Goal: Task Accomplishment & Management: Manage account settings

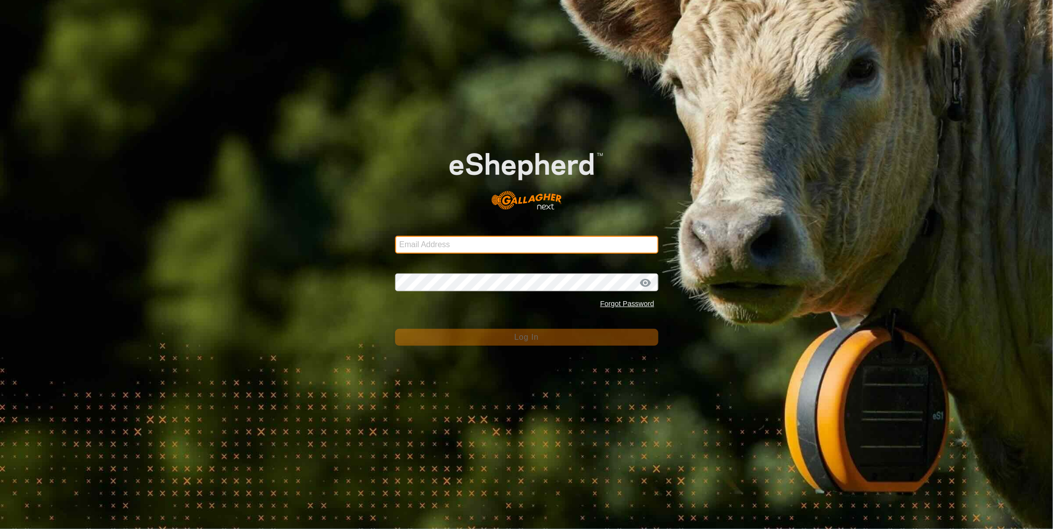
click at [420, 253] on input "Email Address" at bounding box center [526, 245] width 263 height 18
type input "[PERSON_NAME][EMAIL_ADDRESS][PERSON_NAME][DOMAIN_NAME]"
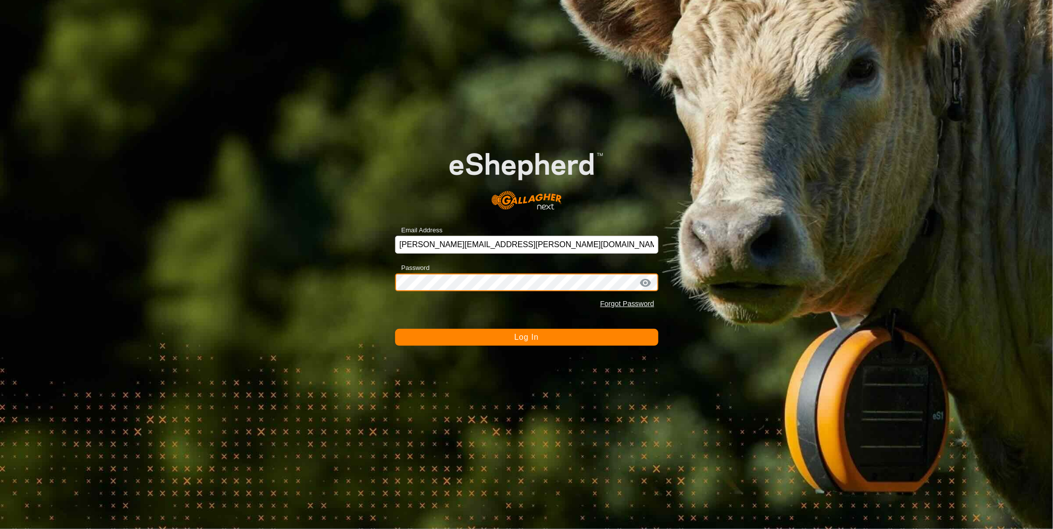
click at [395, 329] on button "Log In" at bounding box center [526, 337] width 263 height 17
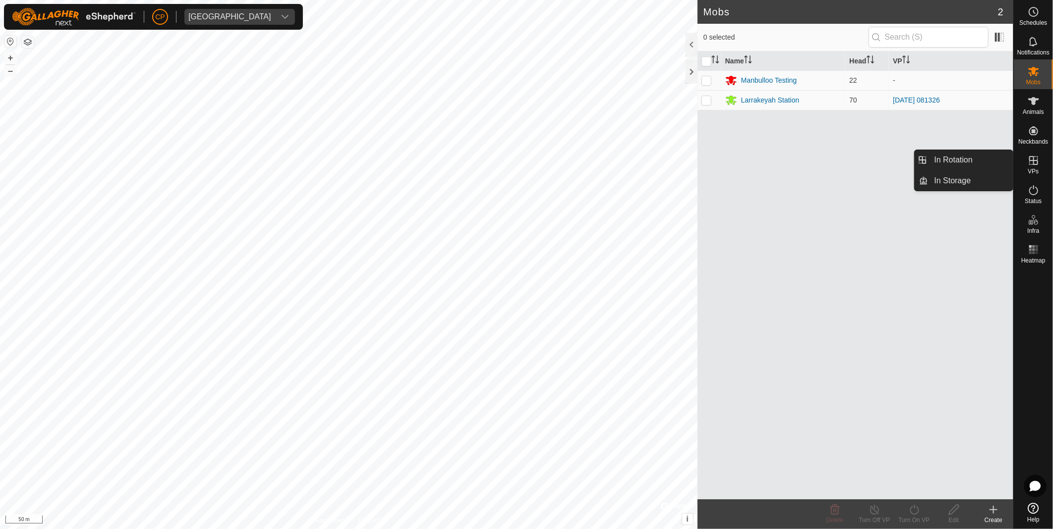
drag, startPoint x: 1049, startPoint y: 170, endPoint x: 1025, endPoint y: 168, distance: 23.9
click at [1036, 169] on span "VPs" at bounding box center [1032, 172] width 11 height 6
click at [989, 167] on link "In Rotation" at bounding box center [970, 160] width 85 height 20
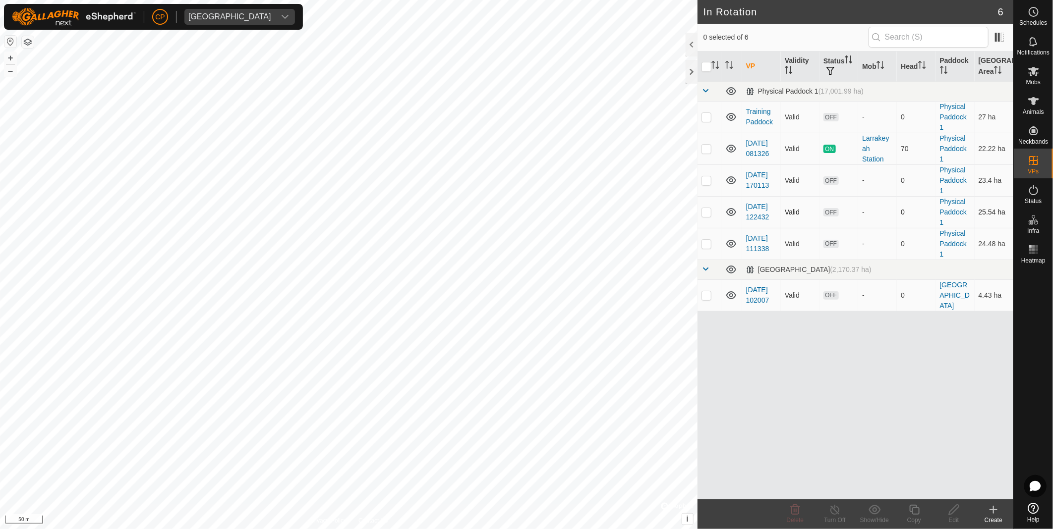
checkbox input "true"
checkbox input "false"
click at [918, 517] on div "Copy" at bounding box center [914, 520] width 40 height 9
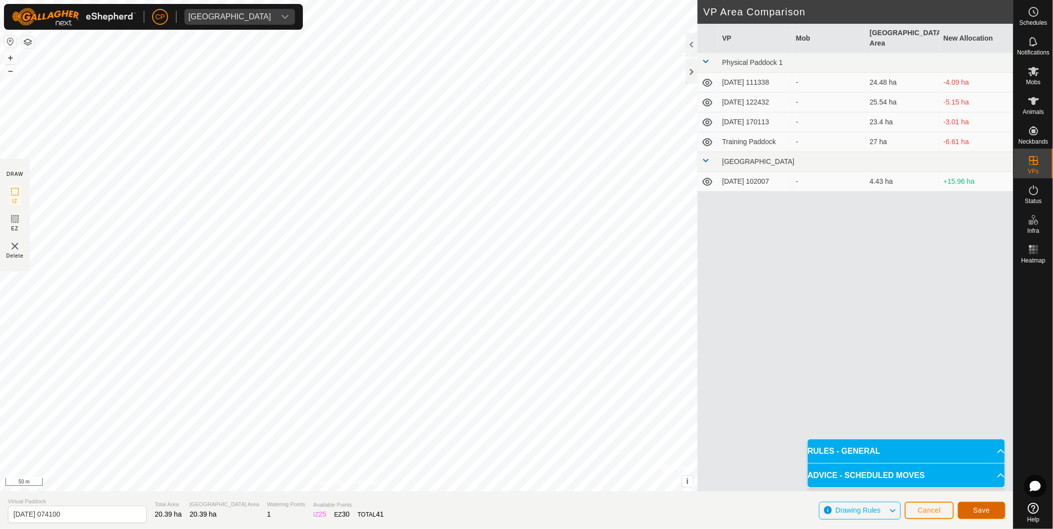
click at [970, 507] on button "Save" at bounding box center [982, 510] width 48 height 17
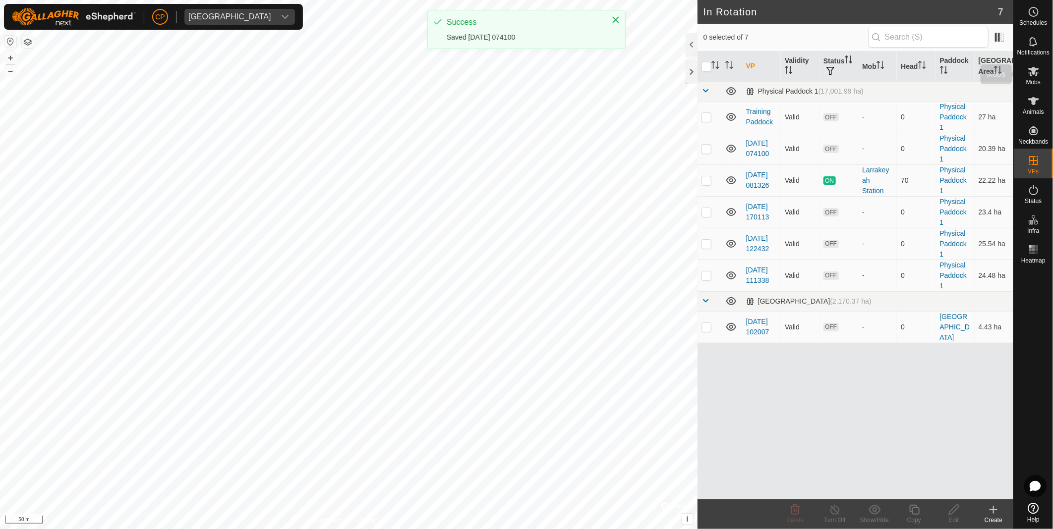
click at [1033, 76] on icon at bounding box center [1033, 71] width 12 height 12
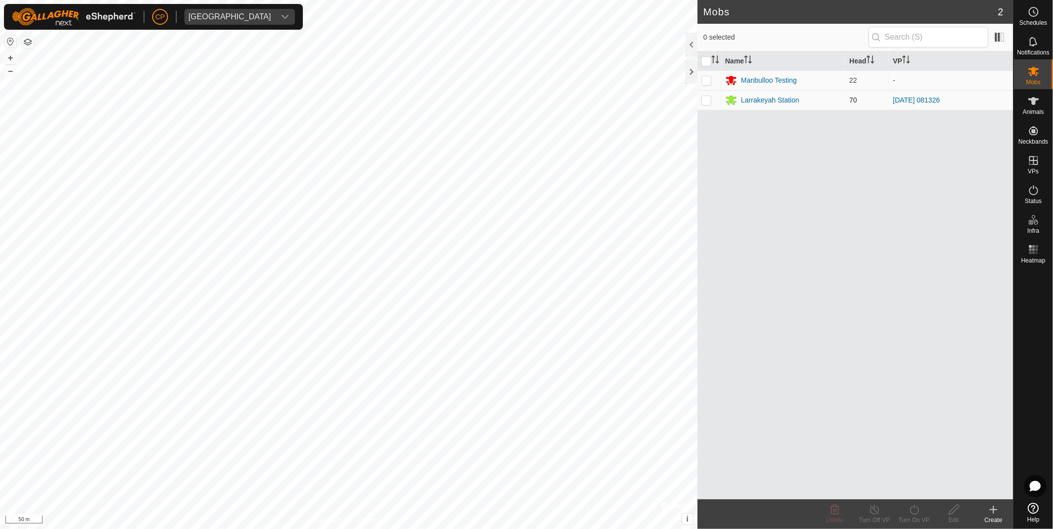
click at [709, 101] on p-checkbox at bounding box center [706, 100] width 10 height 8
checkbox input "true"
click at [916, 523] on div "Turn On VP" at bounding box center [914, 520] width 40 height 9
click at [903, 488] on link "Now" at bounding box center [944, 489] width 98 height 20
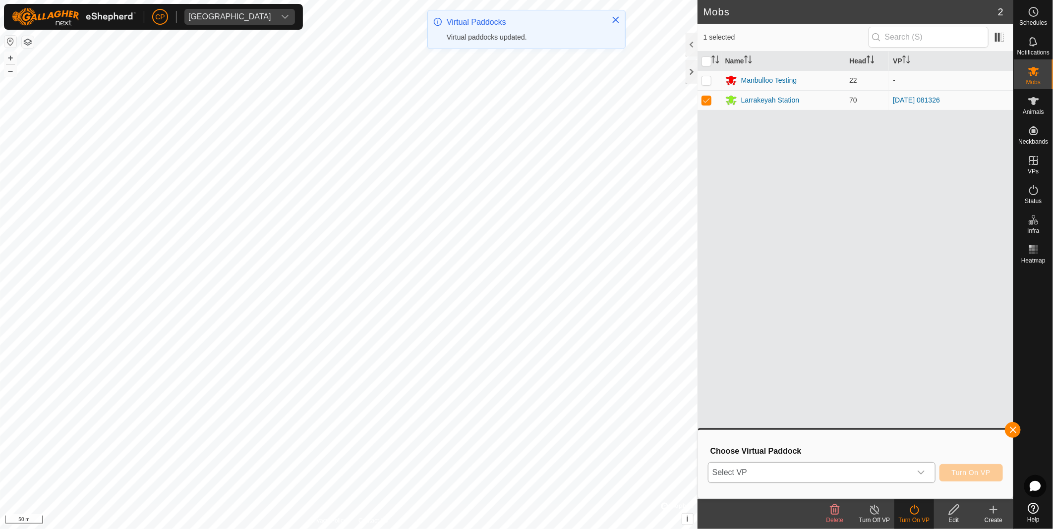
click at [790, 468] on span "Select VP" at bounding box center [809, 473] width 203 height 20
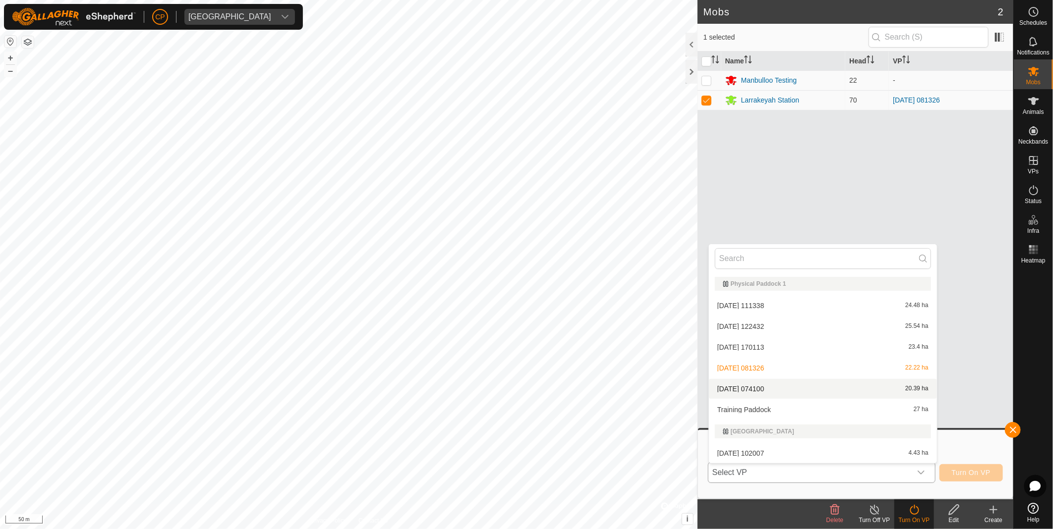
click at [759, 390] on li "[DATE] 074100 20.39 ha" at bounding box center [823, 389] width 228 height 20
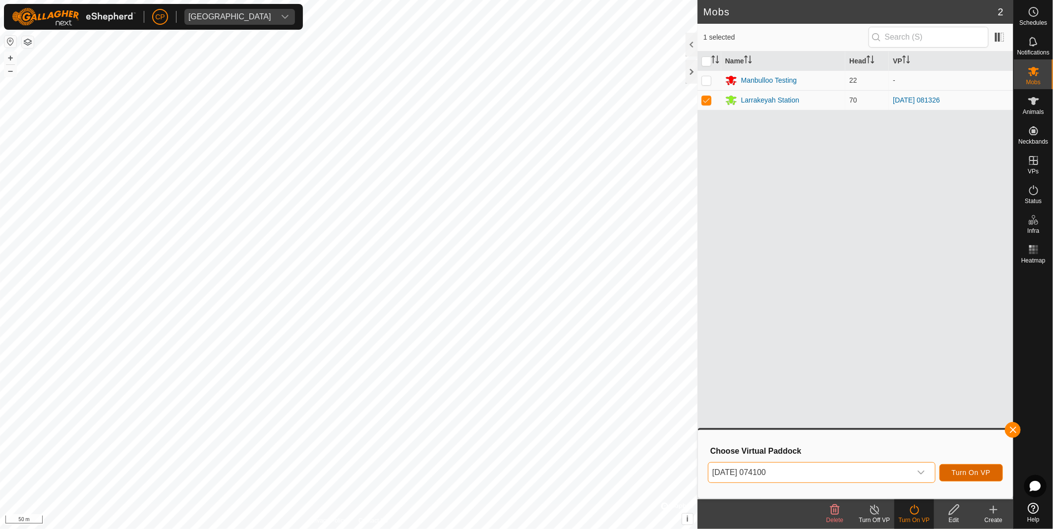
click at [981, 476] on span "Turn On VP" at bounding box center [971, 473] width 39 height 8
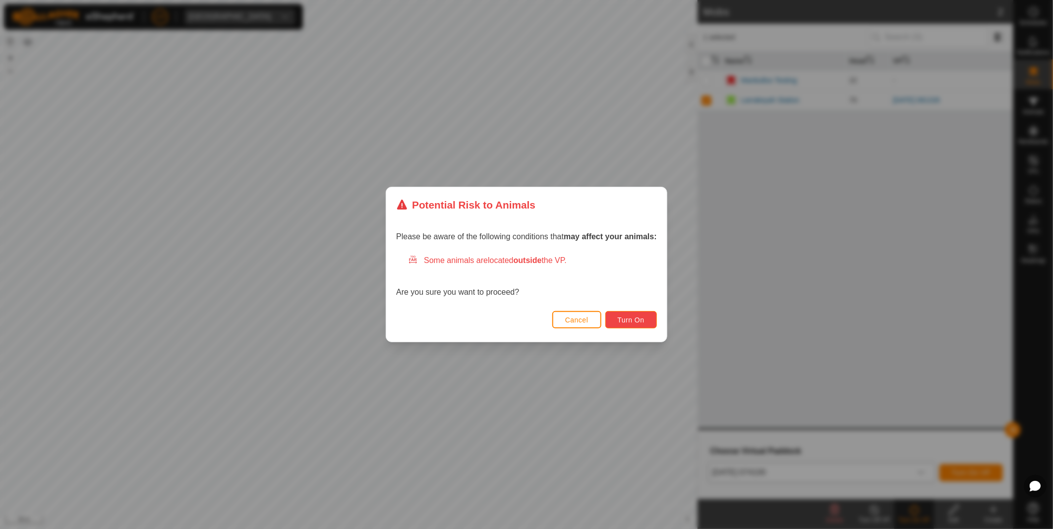
click at [649, 320] on button "Turn On" at bounding box center [631, 319] width 52 height 17
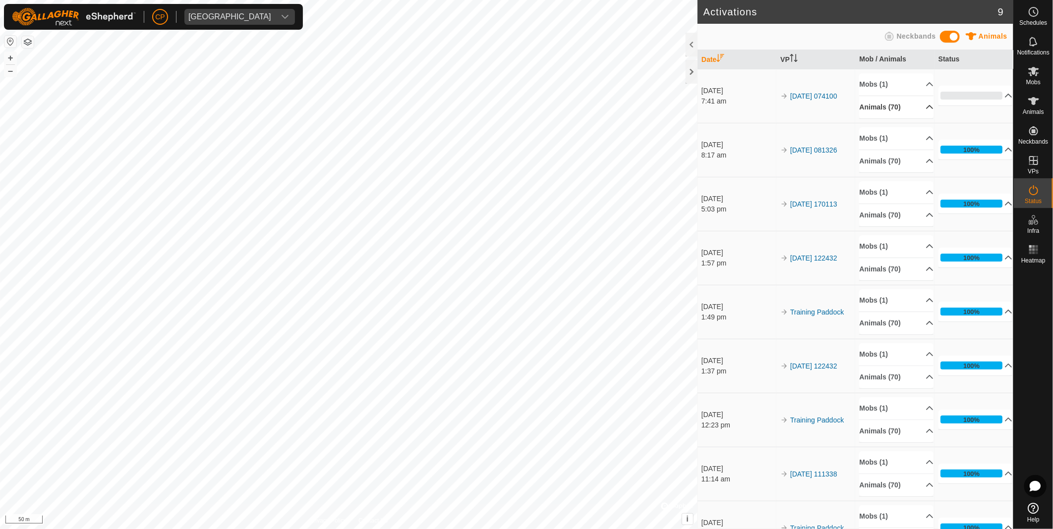
click at [910, 112] on p-accordion-header "Animals (70)" at bounding box center [896, 107] width 74 height 22
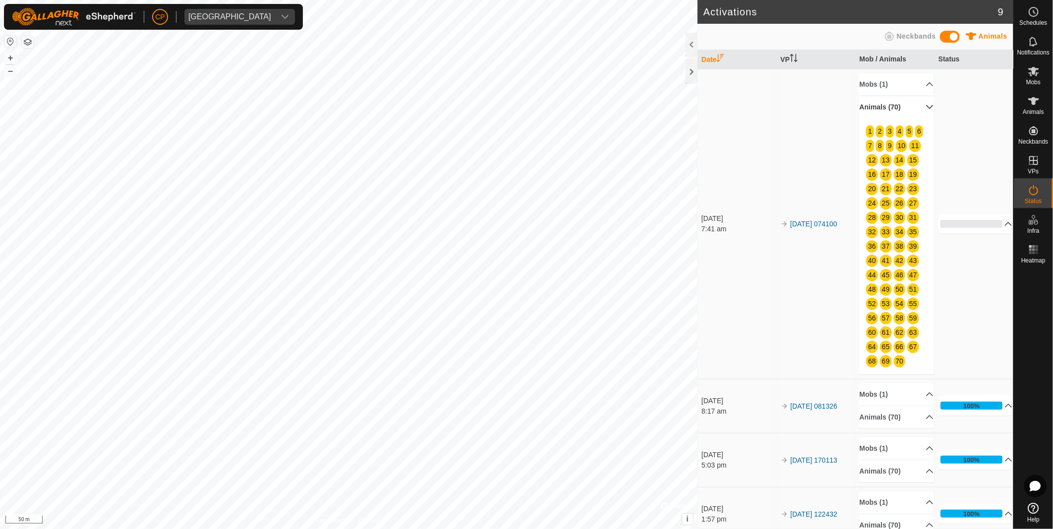
click at [923, 112] on p-accordion-header "Animals (70)" at bounding box center [896, 107] width 74 height 22
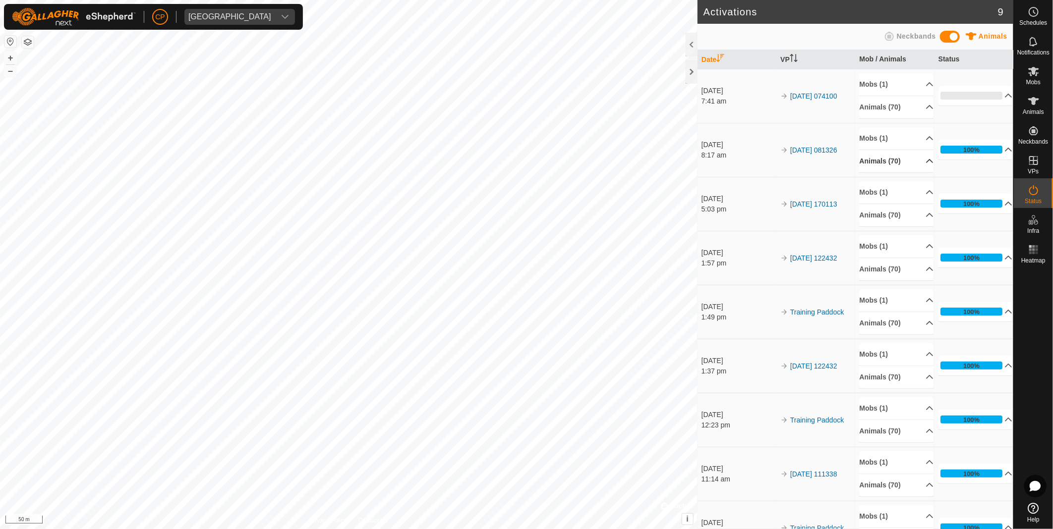
click at [909, 163] on p-accordion-header "Animals (70)" at bounding box center [896, 161] width 74 height 22
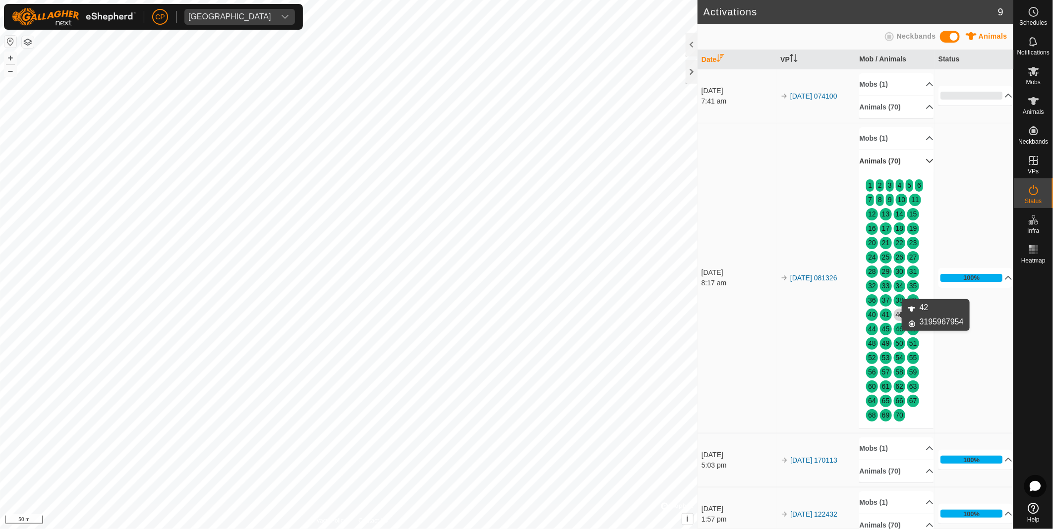
click at [896, 317] on link "42" at bounding box center [900, 315] width 8 height 8
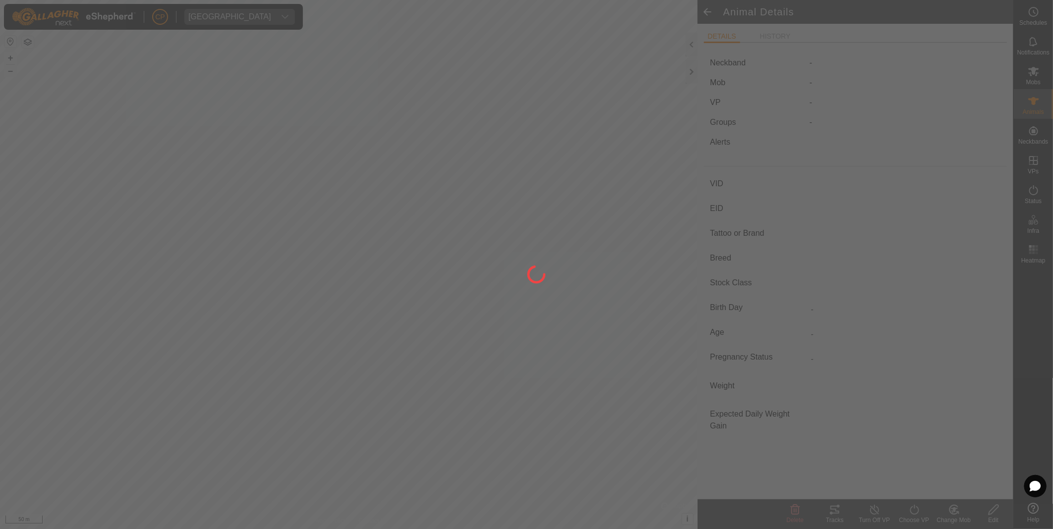
type input "42"
type input "-"
type input "Heifer"
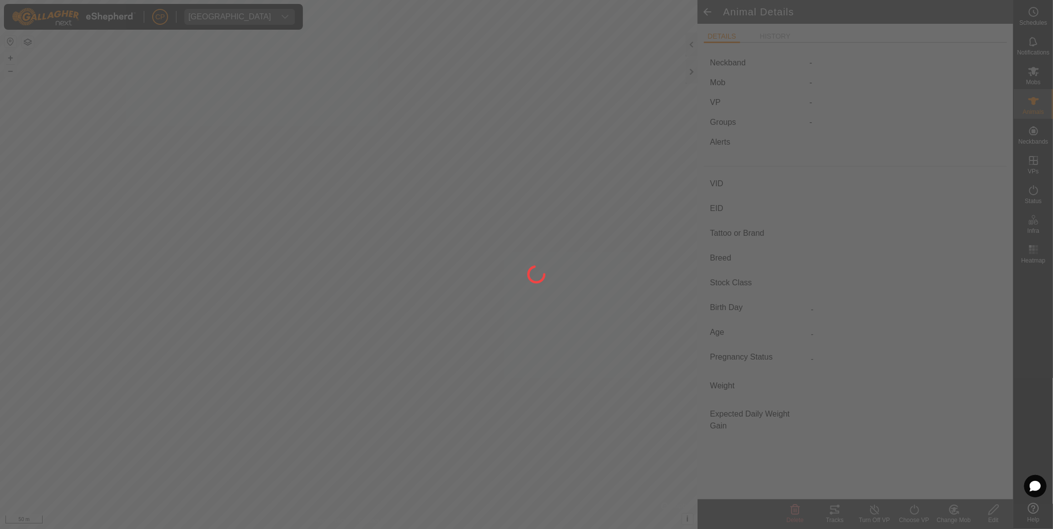
type input "-"
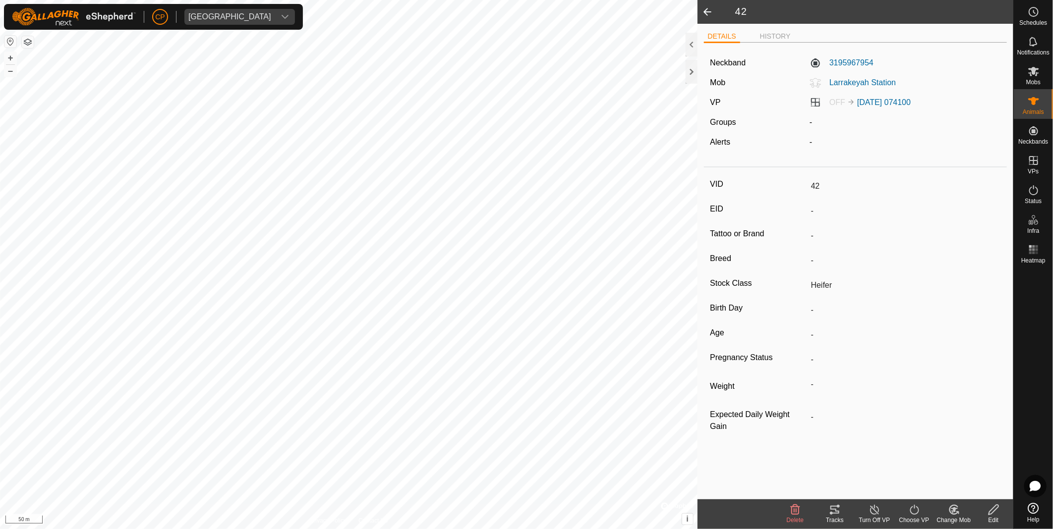
click at [705, 11] on span at bounding box center [707, 12] width 20 height 24
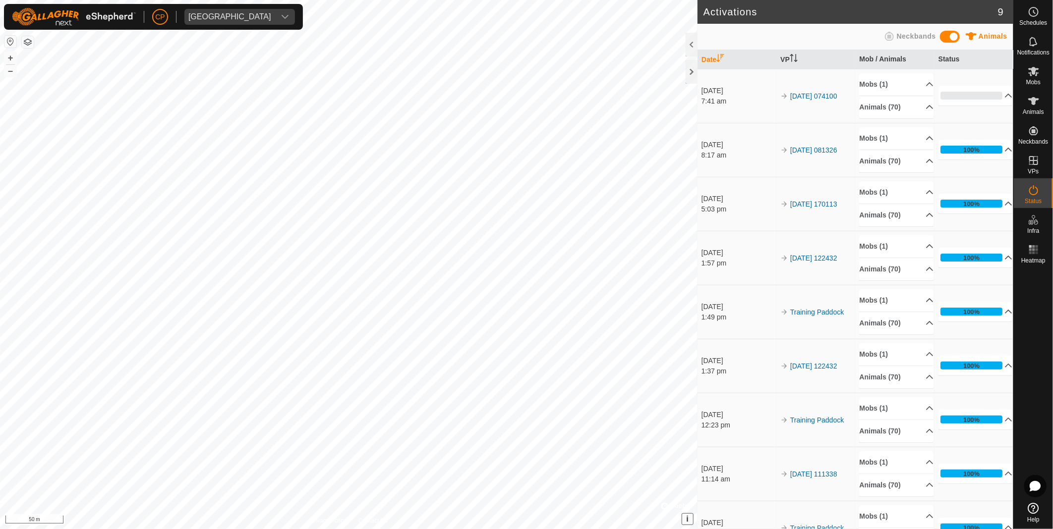
click at [684, 517] on button "i" at bounding box center [687, 519] width 11 height 11
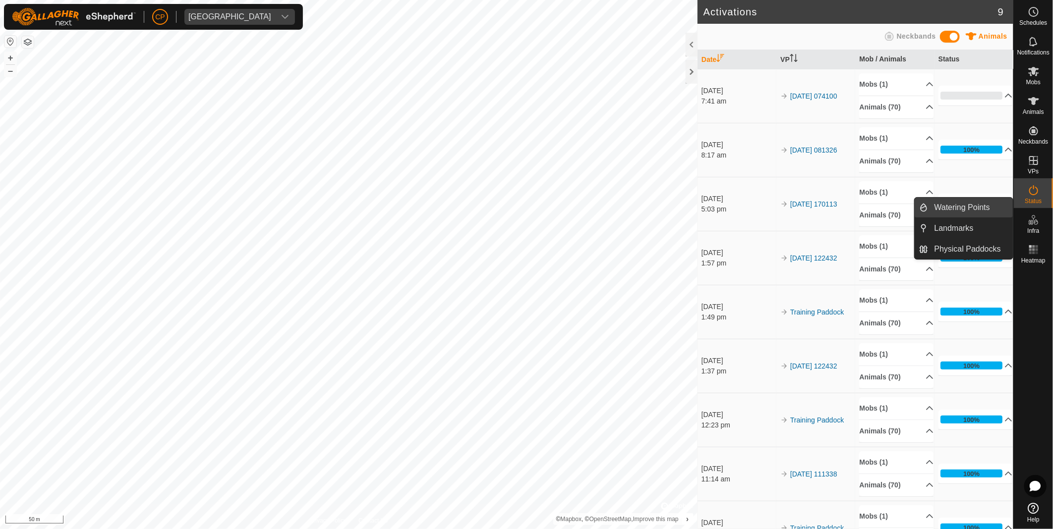
click at [964, 215] on link "Watering Points" at bounding box center [970, 208] width 85 height 20
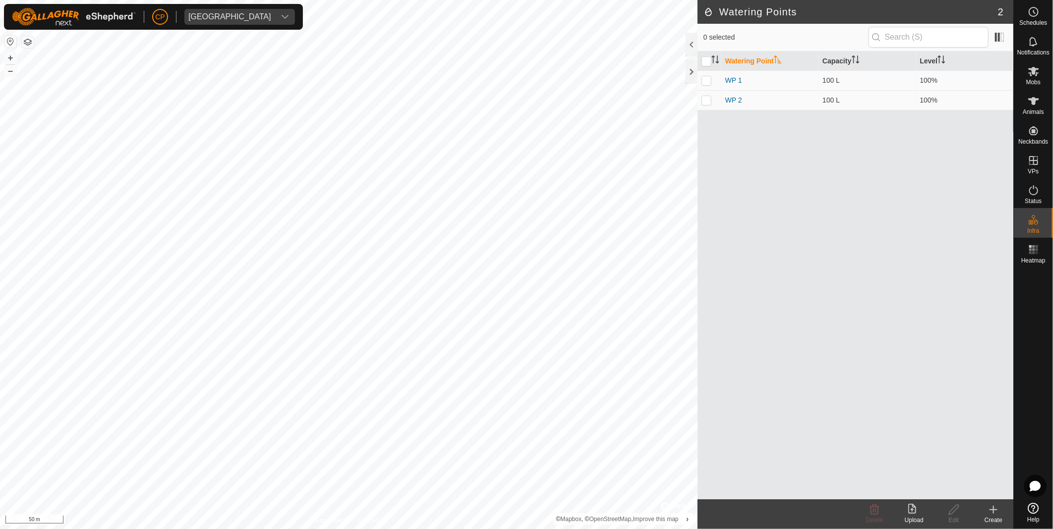
click at [996, 517] on div "Create" at bounding box center [993, 520] width 40 height 9
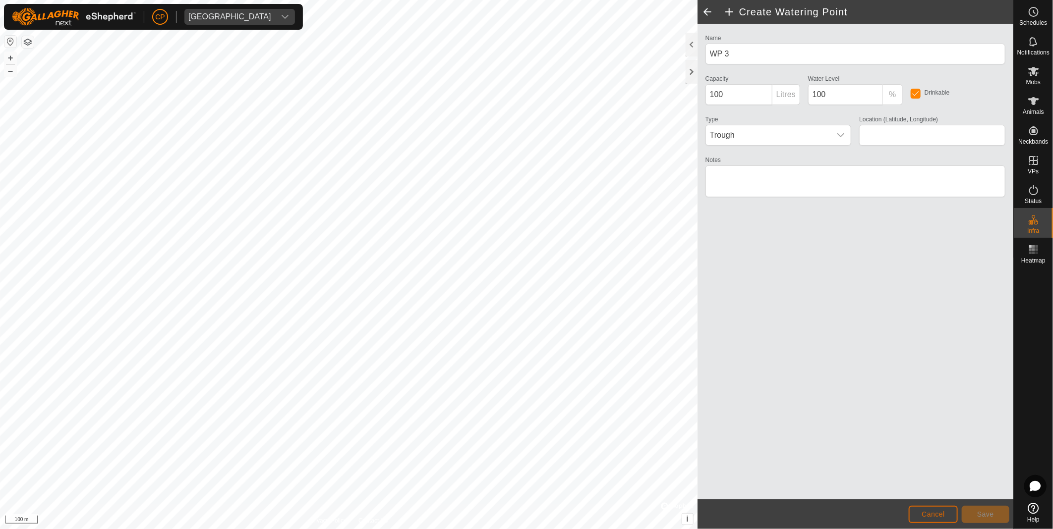
click at [917, 512] on button "Cancel" at bounding box center [933, 514] width 49 height 17
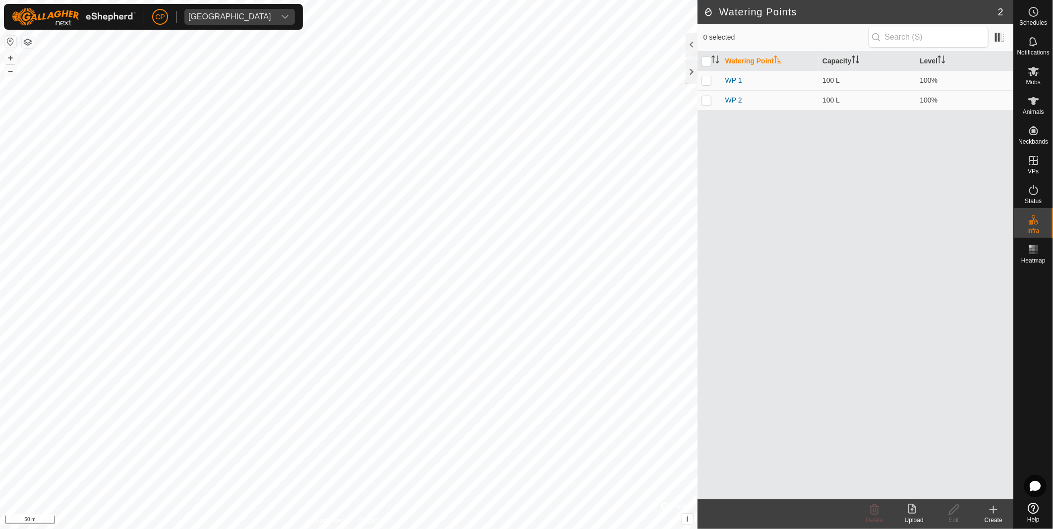
click at [989, 513] on icon at bounding box center [993, 510] width 12 height 12
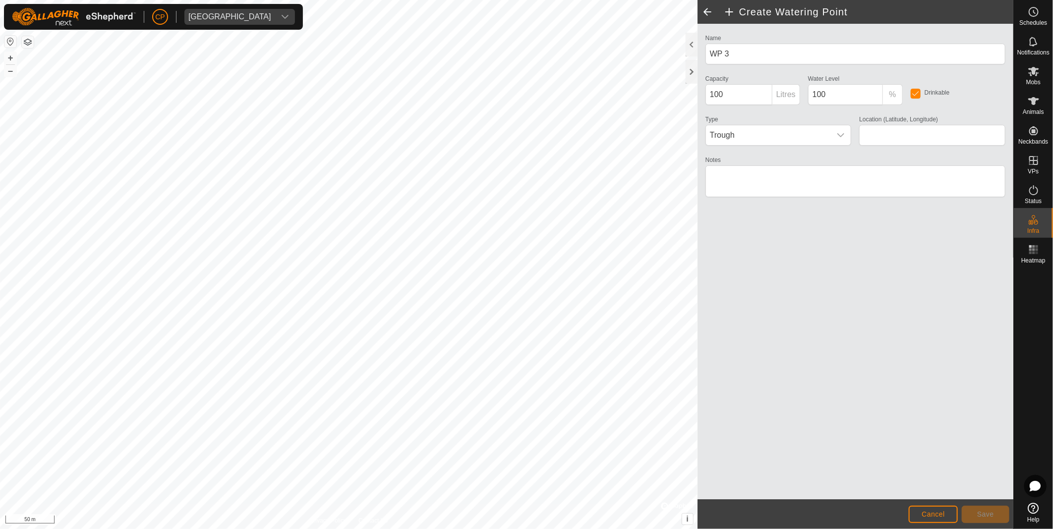
type input "-14.595667, 132.352875"
click at [993, 515] on span "Save" at bounding box center [985, 515] width 17 height 8
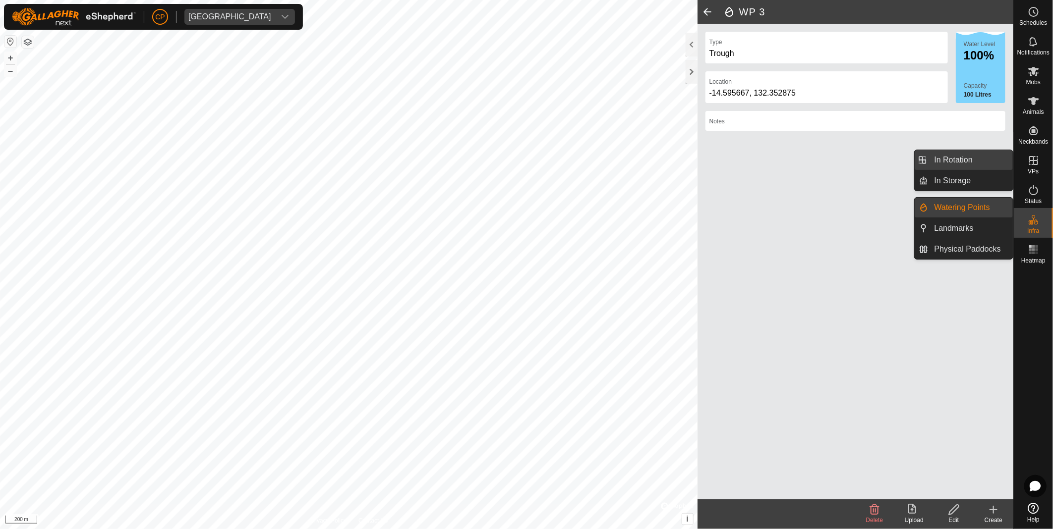
click at [970, 156] on link "In Rotation" at bounding box center [970, 160] width 85 height 20
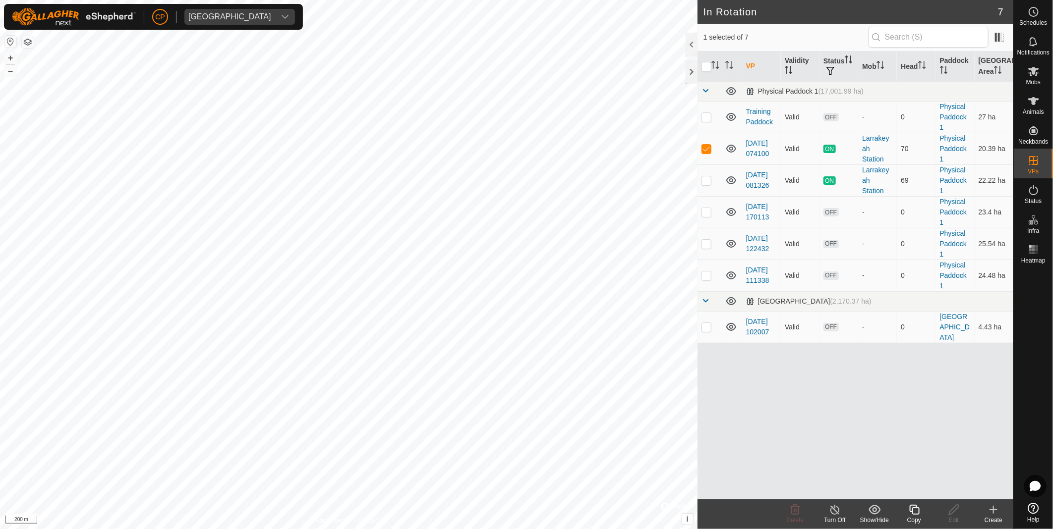
click at [993, 516] on div "Create" at bounding box center [993, 520] width 40 height 9
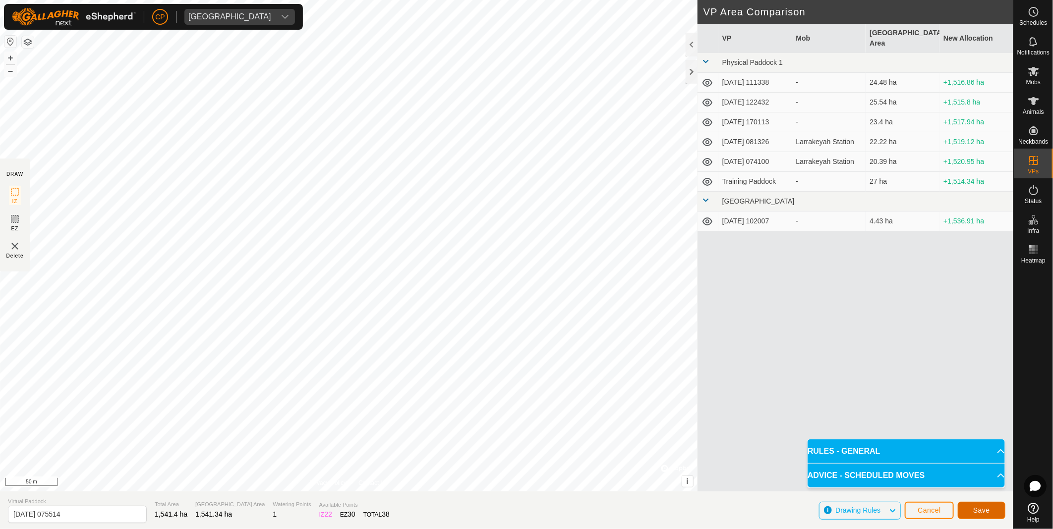
click at [988, 511] on span "Save" at bounding box center [981, 511] width 17 height 8
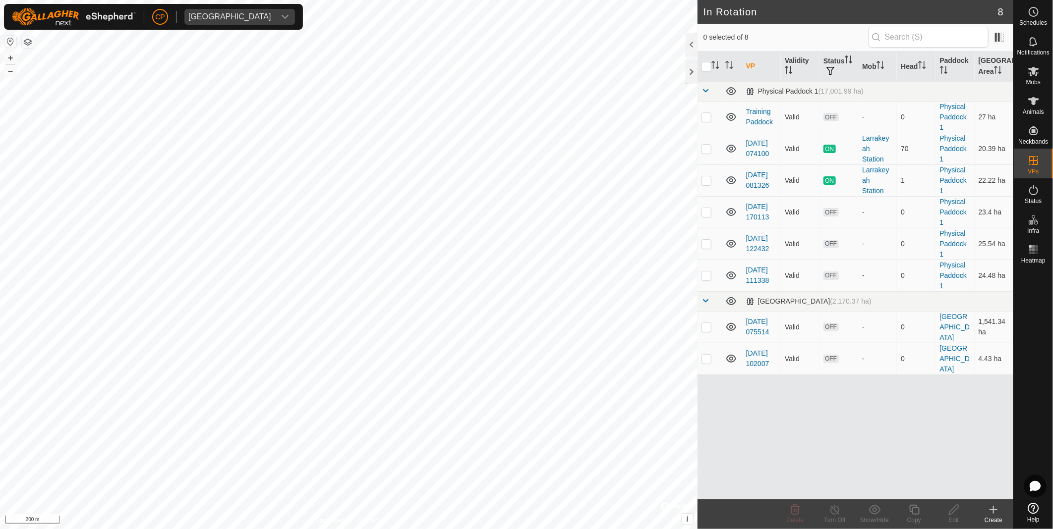
click at [715, 529] on html "CP [GEOGRAPHIC_DATA] Schedules Notifications Mobs Animals Neckbands VPs Status …" at bounding box center [526, 264] width 1053 height 529
click at [998, 519] on div "Create" at bounding box center [993, 520] width 40 height 9
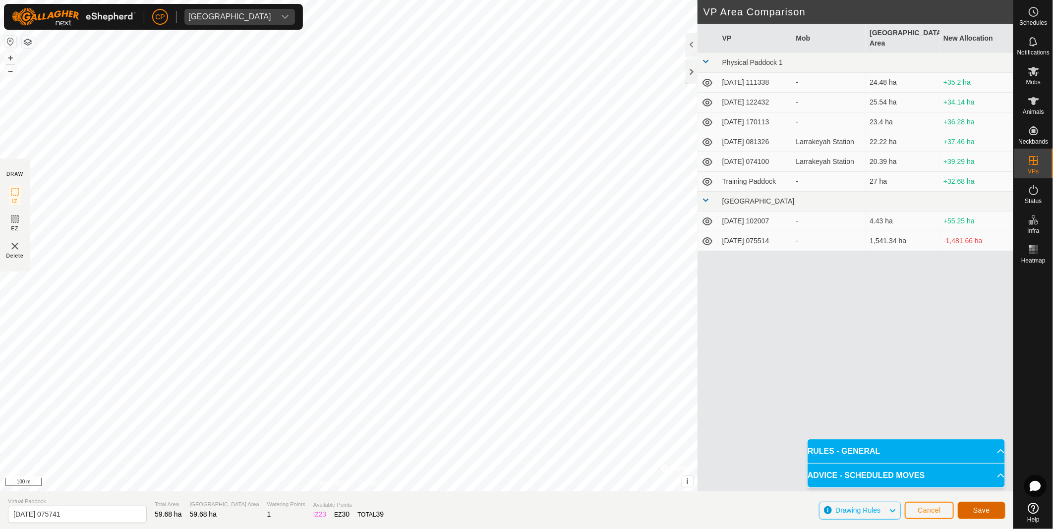
click at [985, 511] on span "Save" at bounding box center [981, 511] width 17 height 8
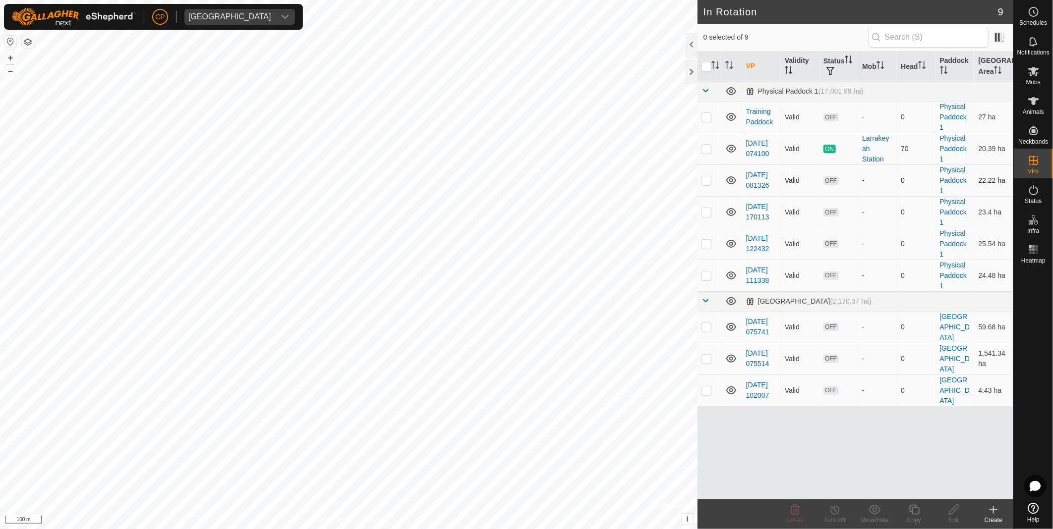
click at [710, 182] on p-checkbox at bounding box center [706, 180] width 10 height 8
click at [710, 183] on p-checkbox at bounding box center [706, 180] width 10 height 8
checkbox input "false"
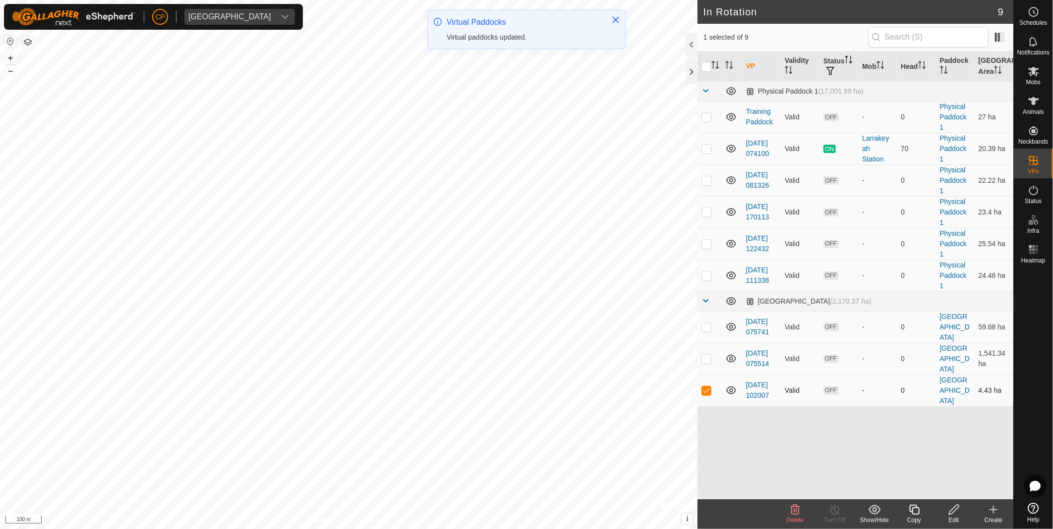
click at [707, 395] on p-tablecheckbox at bounding box center [706, 391] width 10 height 8
checkbox input "false"
click at [705, 329] on p-checkbox at bounding box center [706, 327] width 10 height 8
checkbox input "true"
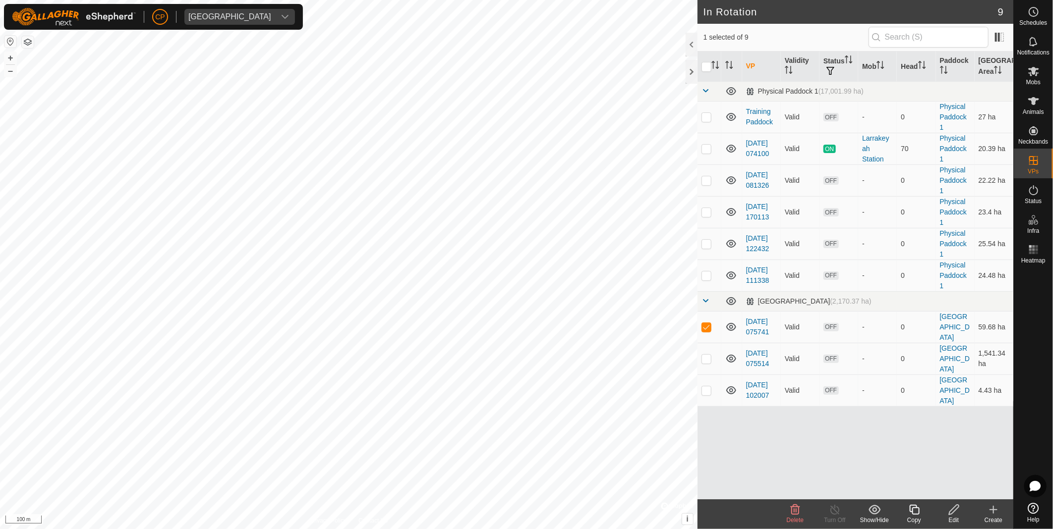
click at [950, 514] on icon at bounding box center [954, 510] width 12 height 12
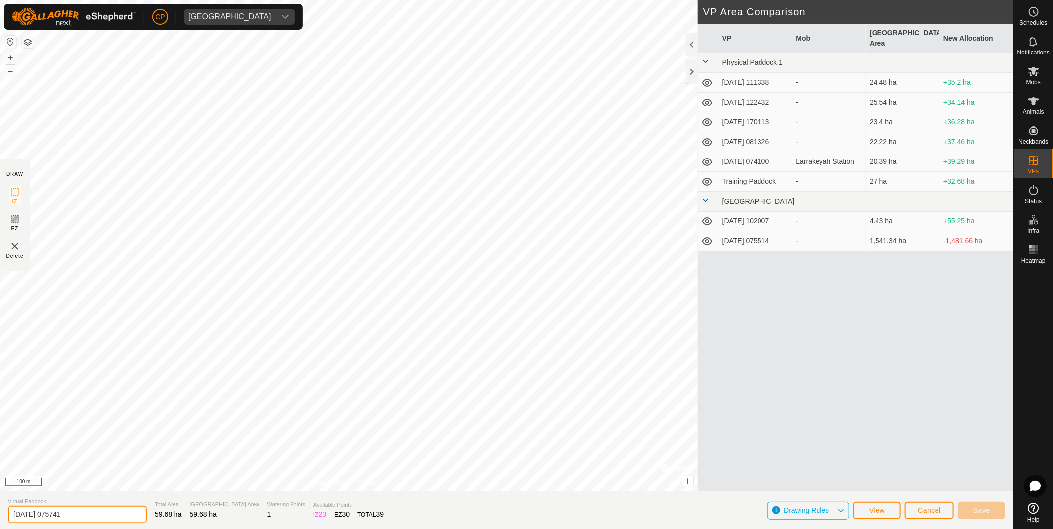
drag, startPoint x: 115, startPoint y: 515, endPoint x: -2, endPoint y: 507, distance: 117.8
click at [0, 507] on html "CP [GEOGRAPHIC_DATA] Schedules Notifications Mobs Animals Neckbands VPs Status …" at bounding box center [526, 264] width 1053 height 529
type input "Holding on water"
click at [976, 513] on span "Save" at bounding box center [981, 511] width 17 height 8
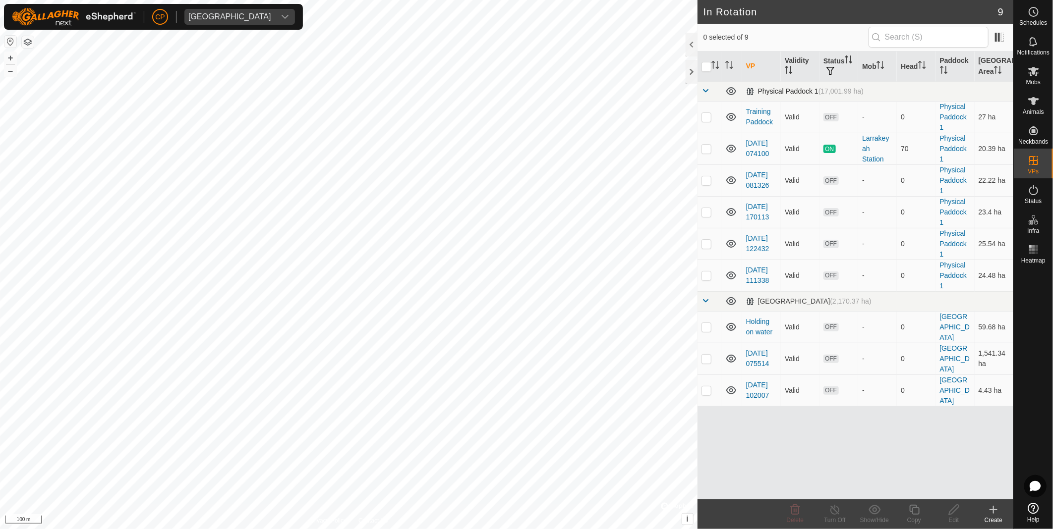
click at [755, 92] on div "Physical Paddock 1 (17,001.99 ha)" at bounding box center [804, 91] width 117 height 8
click at [777, 91] on div "Physical Paddock 1 (17,001.99 ha)" at bounding box center [804, 91] width 117 height 8
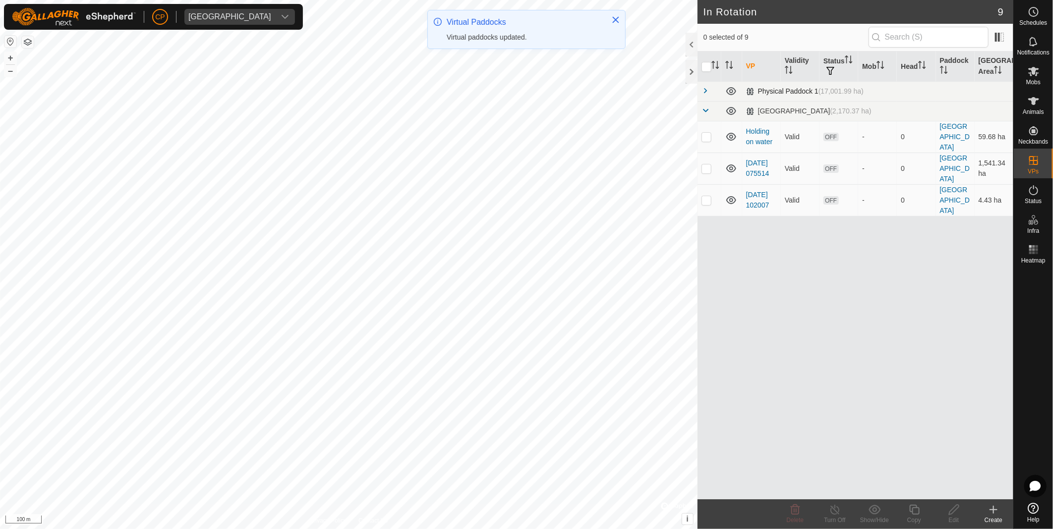
click at [777, 91] on div "Physical Paddock 1 (17,001.99 ha)" at bounding box center [804, 91] width 117 height 8
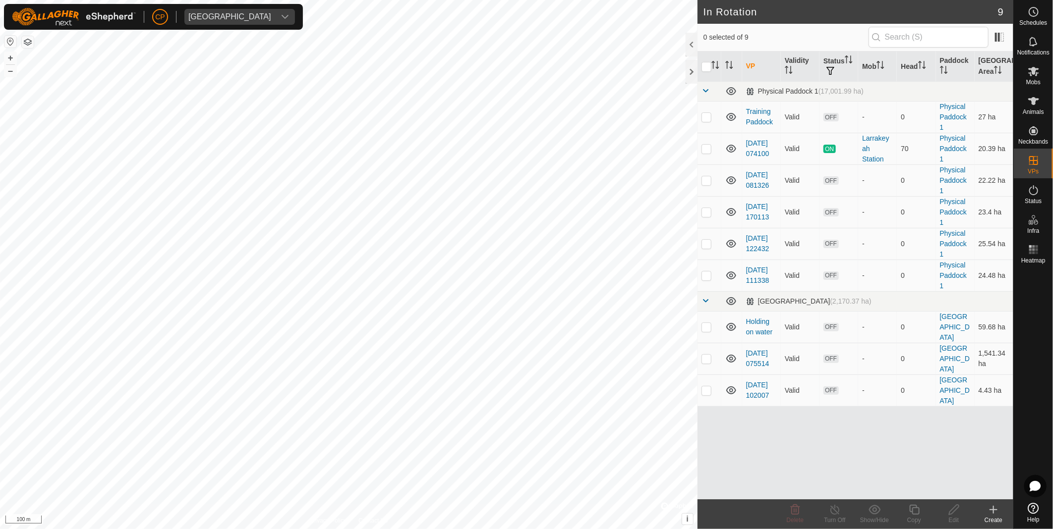
checkbox input "true"
click at [993, 510] on icon at bounding box center [993, 510] width 7 height 0
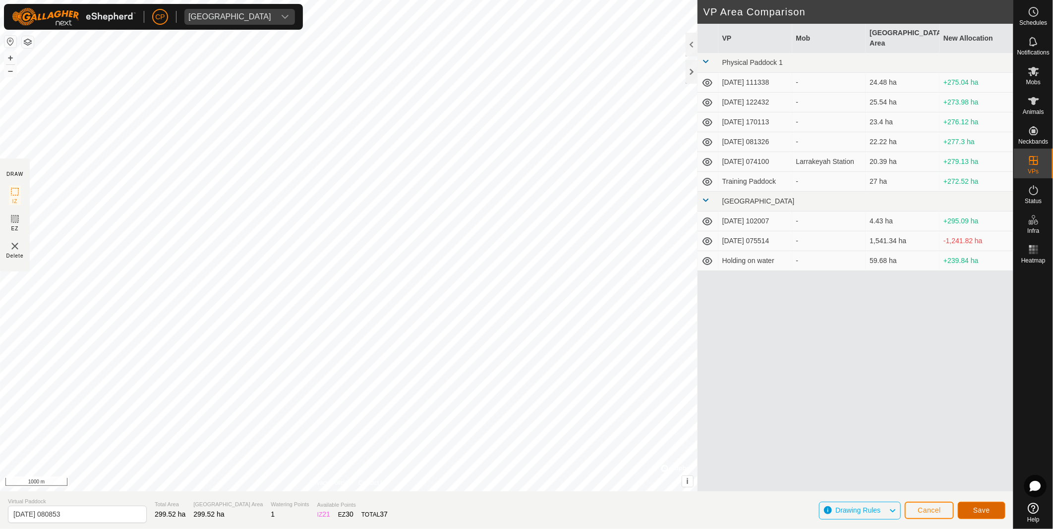
click at [984, 509] on span "Save" at bounding box center [981, 511] width 17 height 8
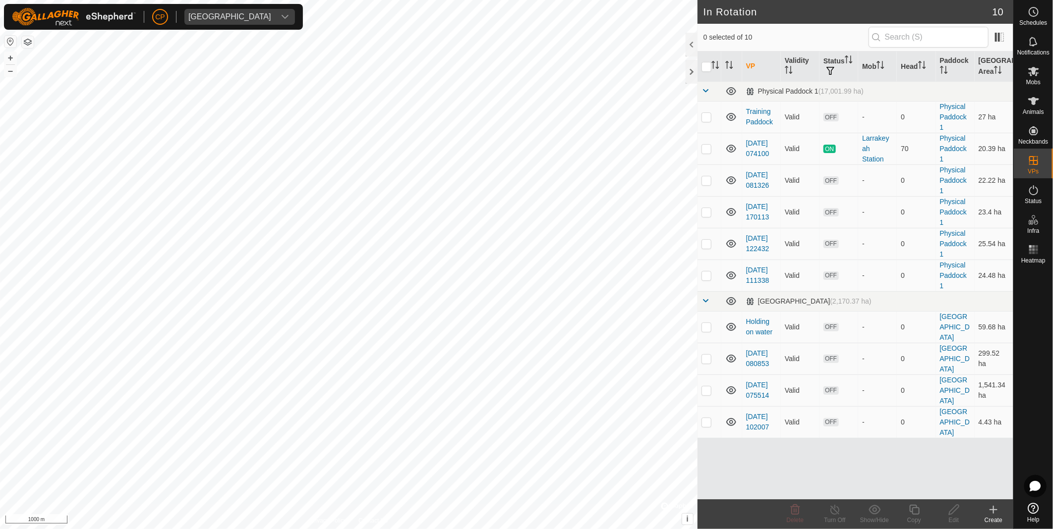
click at [991, 511] on icon at bounding box center [993, 510] width 12 height 12
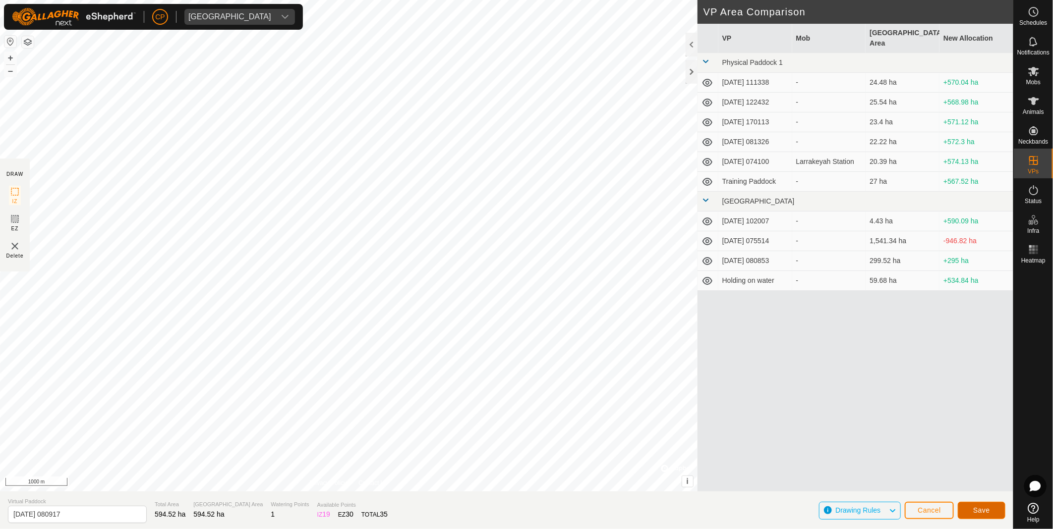
click at [991, 511] on button "Save" at bounding box center [982, 510] width 48 height 17
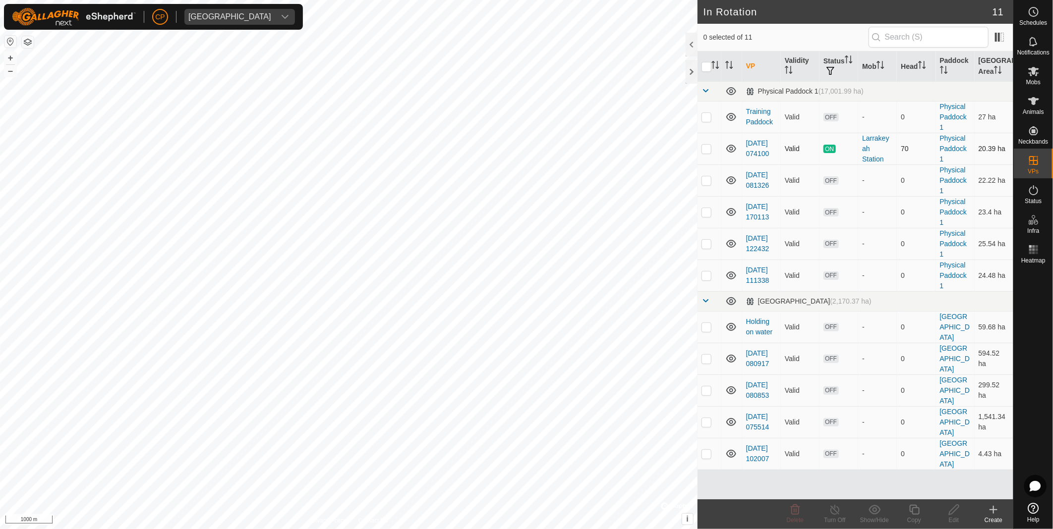
click at [706, 149] on p-checkbox at bounding box center [706, 149] width 10 height 8
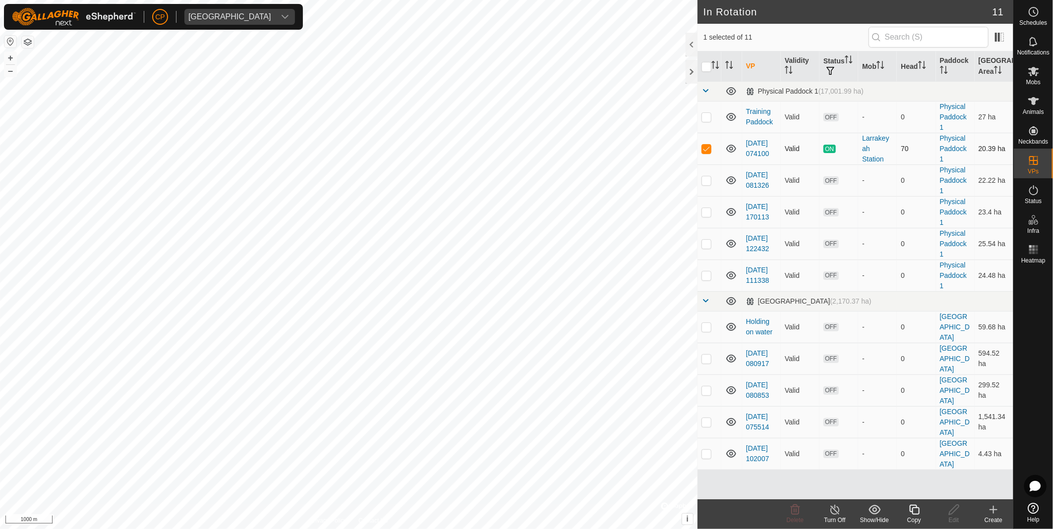
click at [706, 149] on p-checkbox at bounding box center [706, 149] width 10 height 8
checkbox input "false"
click at [1029, 194] on icon at bounding box center [1033, 190] width 12 height 12
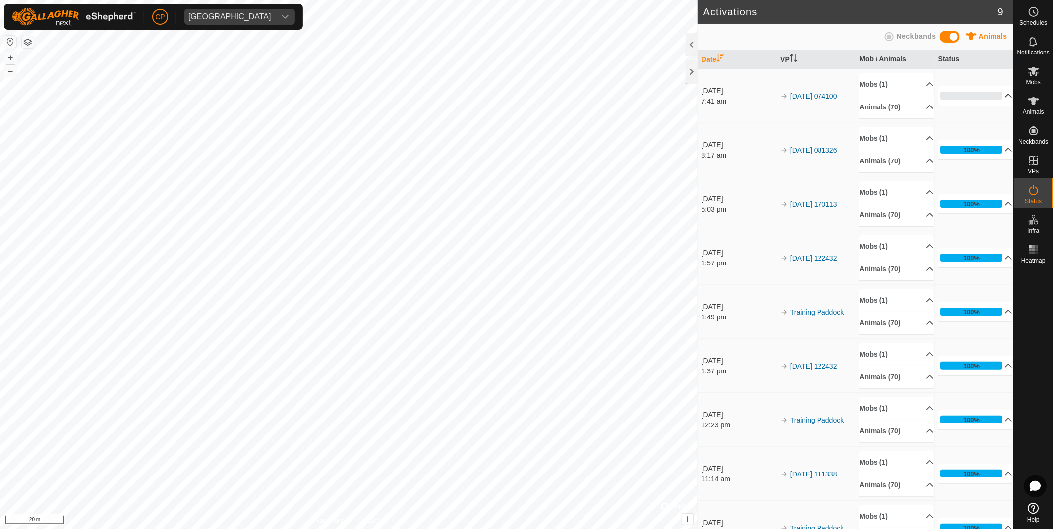
click at [988, 94] on p-accordion-header "0%" at bounding box center [975, 96] width 74 height 20
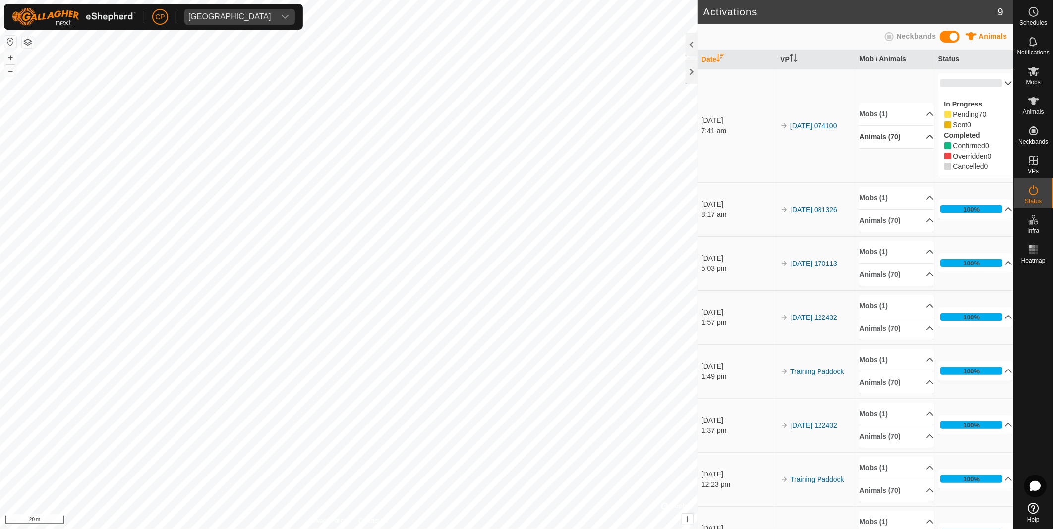
click at [878, 141] on p-accordion-header "Animals (70)" at bounding box center [896, 137] width 74 height 22
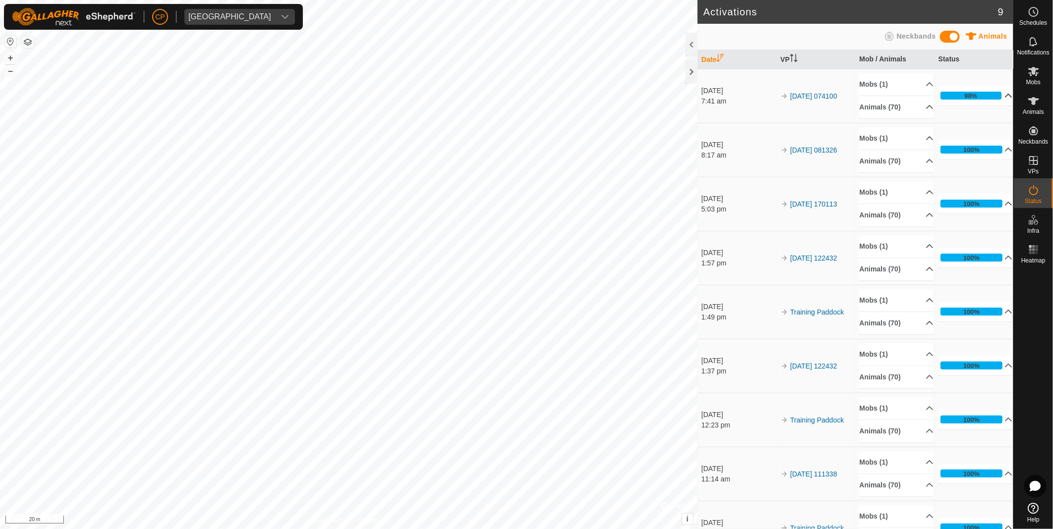
click at [997, 98] on p-accordion-header "98%" at bounding box center [975, 96] width 74 height 20
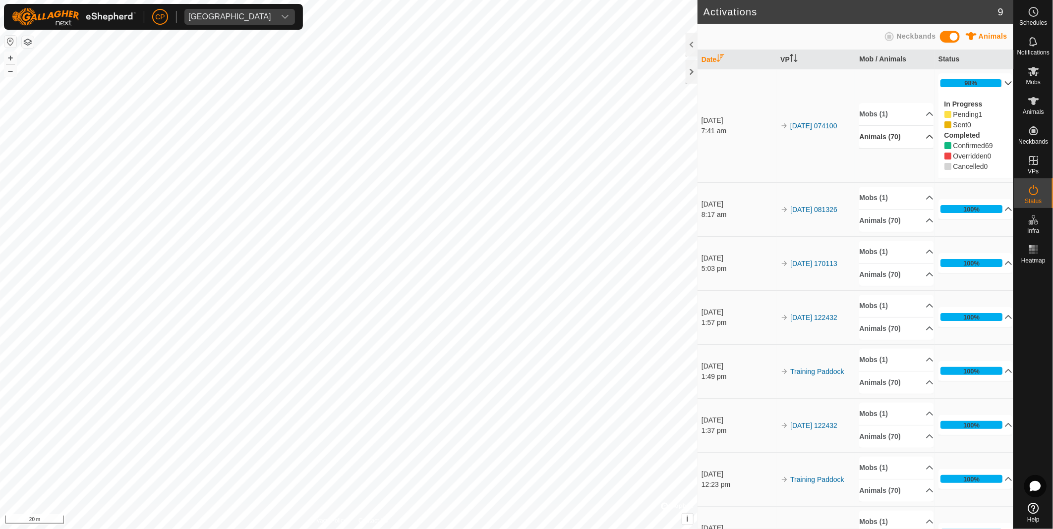
click at [871, 139] on p-accordion-header "Animals (70)" at bounding box center [896, 137] width 74 height 22
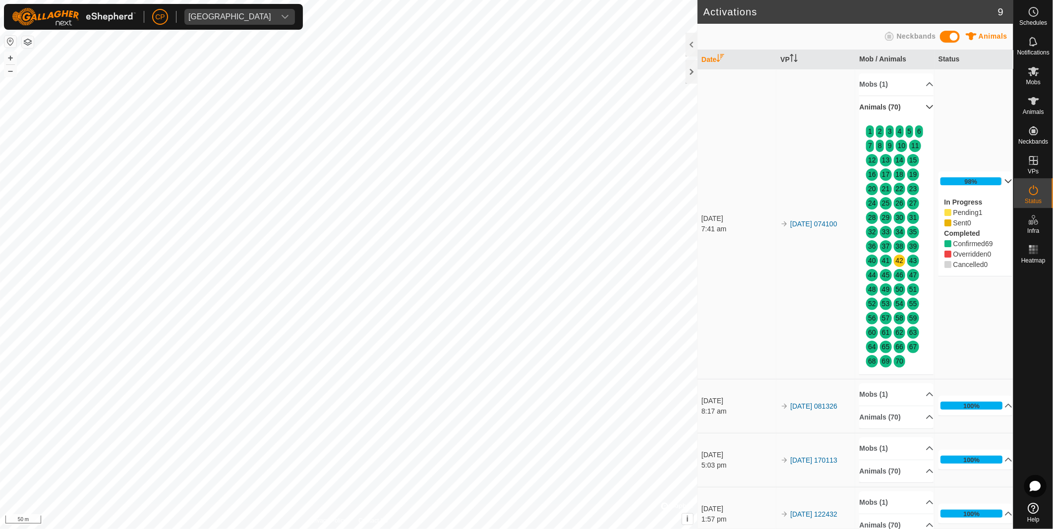
click at [922, 107] on p-accordion-header "Animals (70)" at bounding box center [896, 107] width 74 height 22
